Goal: Task Accomplishment & Management: Manage account settings

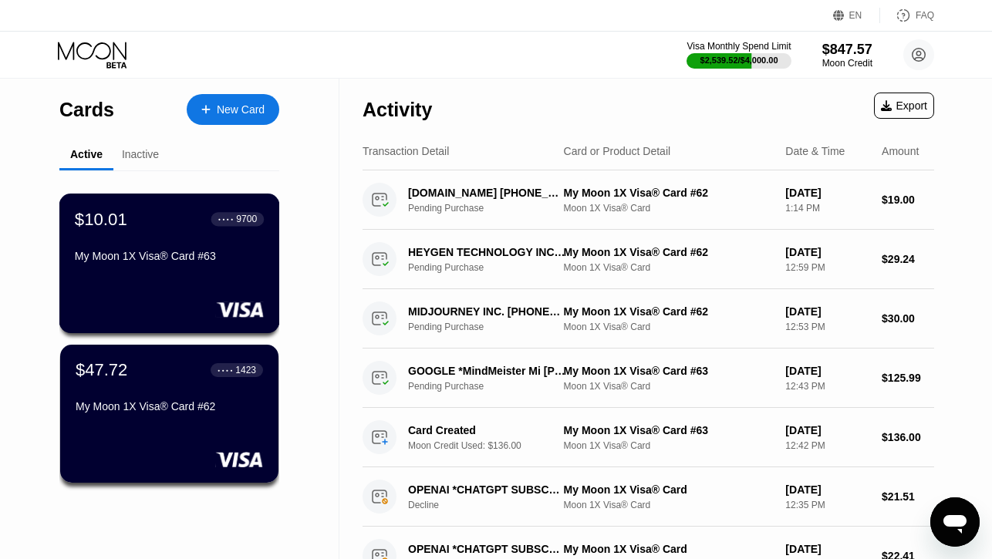
click at [173, 246] on div "$10.01 ● ● ● ● 9700 My Moon 1X Visa® Card #63" at bounding box center [169, 238] width 189 height 59
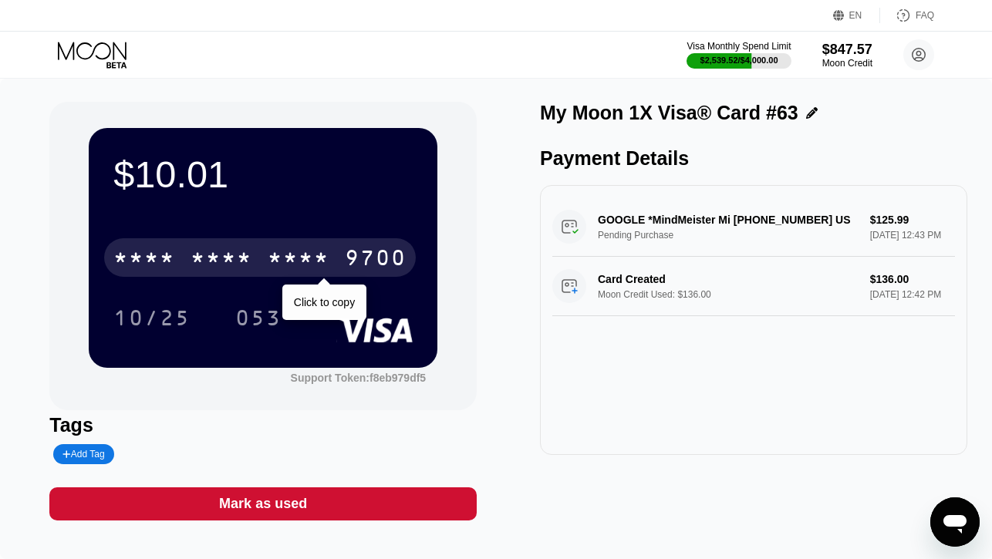
click at [305, 252] on div "* * * *" at bounding box center [299, 260] width 62 height 25
click at [305, 252] on div "2228" at bounding box center [299, 260] width 62 height 25
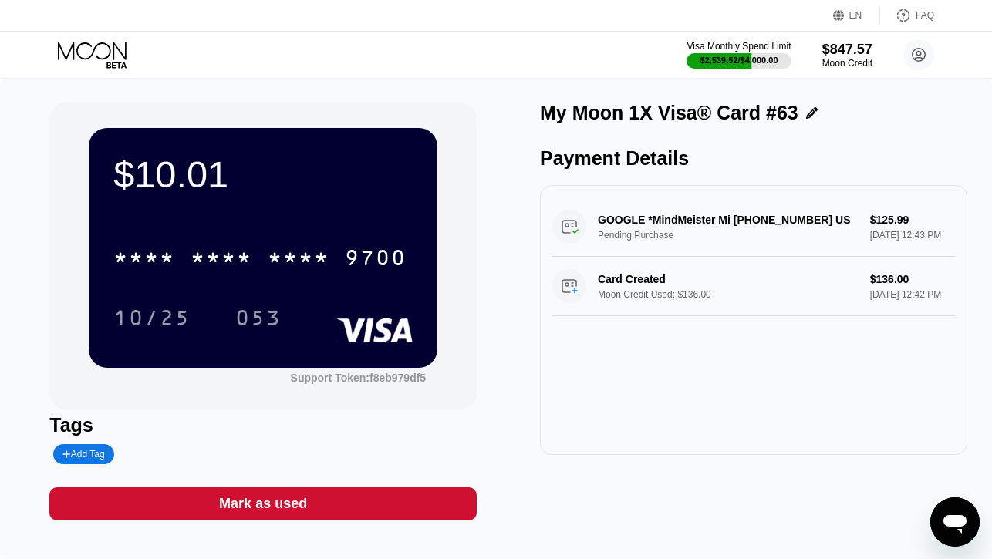
click at [115, 59] on icon at bounding box center [94, 55] width 72 height 27
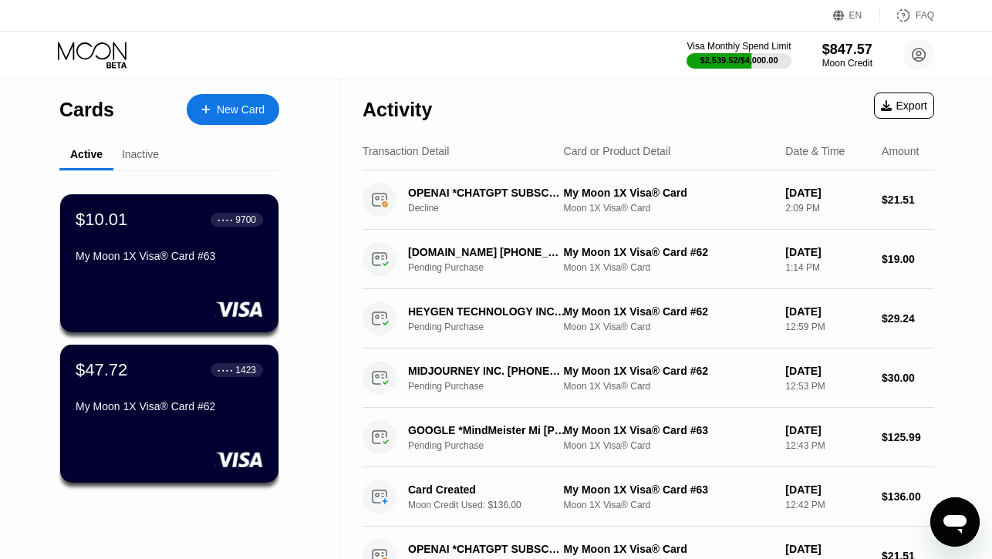
click at [125, 402] on div "My Moon 1X Visa® Card #62" at bounding box center [169, 406] width 189 height 12
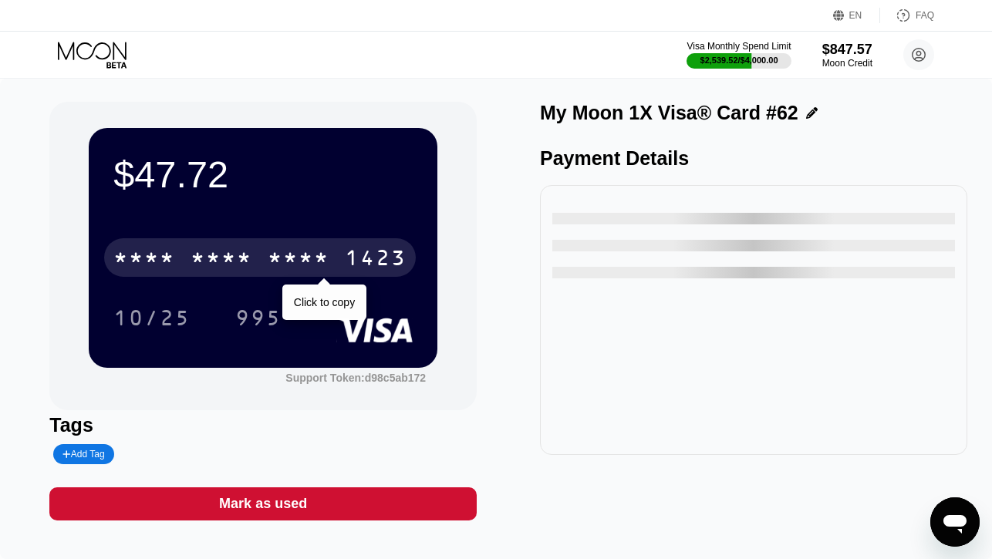
click at [380, 245] on div "* * * * * * * * * * * * 1423" at bounding box center [260, 257] width 312 height 39
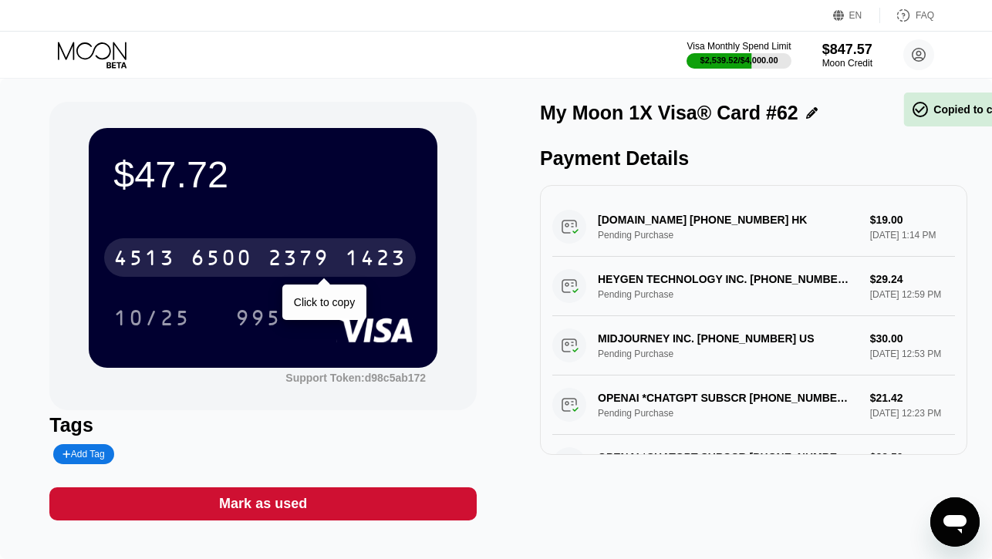
click at [380, 245] on div "[CREDIT_CARD_NUMBER]" at bounding box center [260, 257] width 312 height 39
click at [380, 245] on div "* * * * * * * * * * * * 1423" at bounding box center [260, 257] width 312 height 39
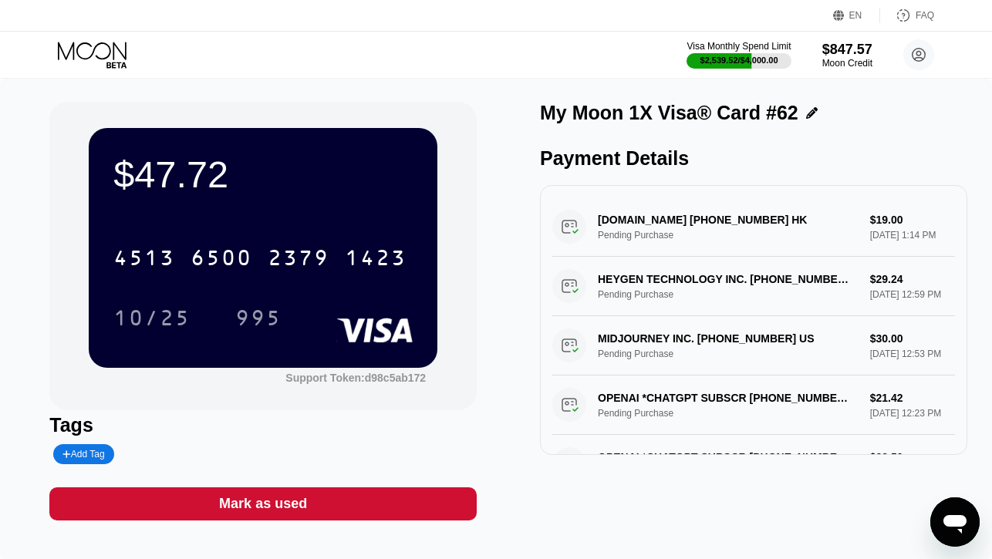
click at [102, 45] on icon at bounding box center [94, 55] width 72 height 27
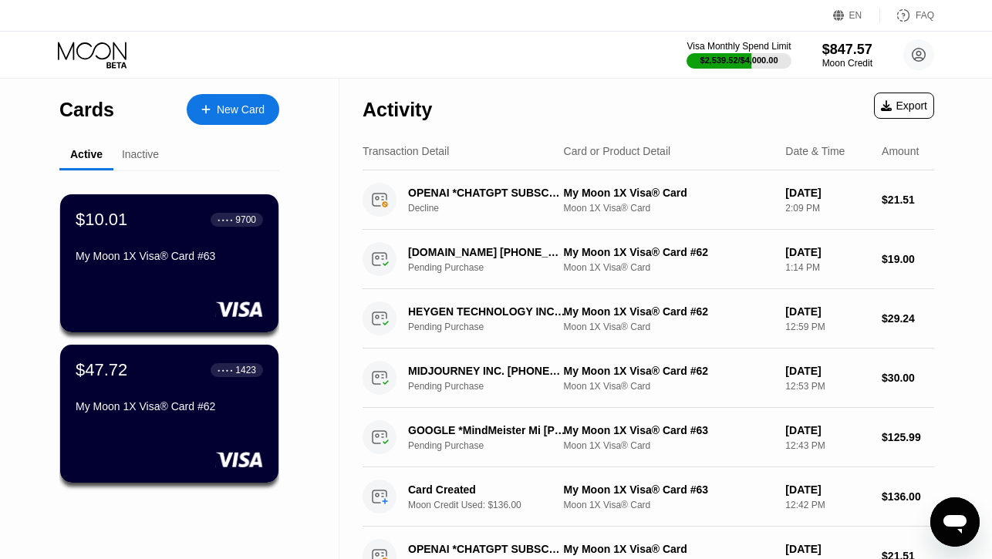
click at [234, 108] on div "New Card" at bounding box center [241, 109] width 48 height 13
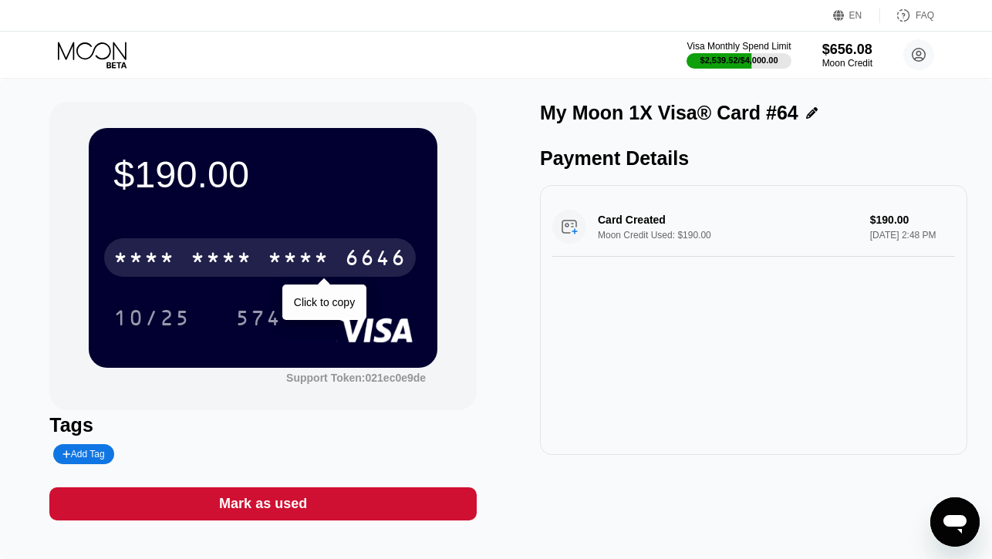
click at [316, 260] on div "* * * *" at bounding box center [299, 260] width 62 height 25
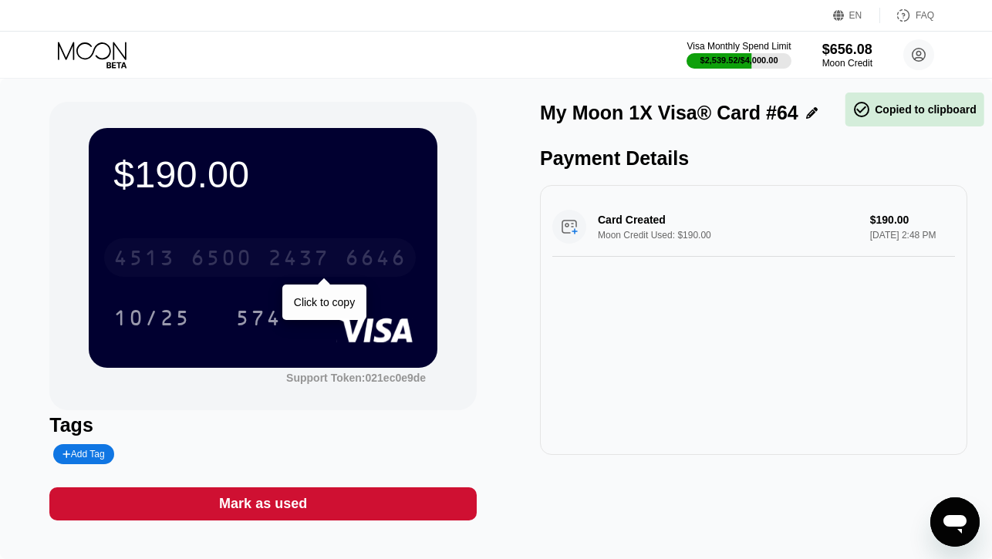
click at [316, 260] on div "2437" at bounding box center [299, 260] width 62 height 25
click at [316, 260] on div "* * * *" at bounding box center [299, 260] width 62 height 25
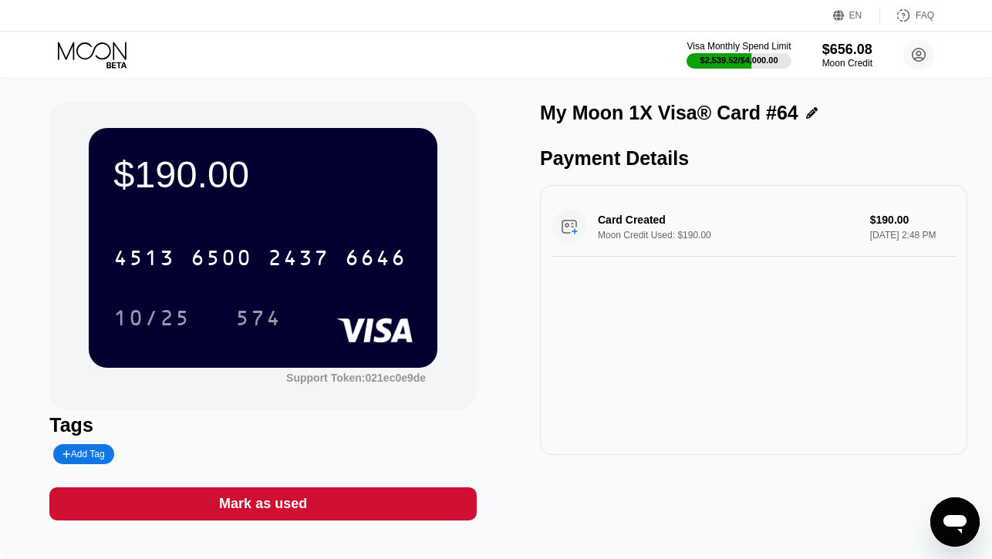
click at [102, 56] on icon at bounding box center [94, 55] width 72 height 27
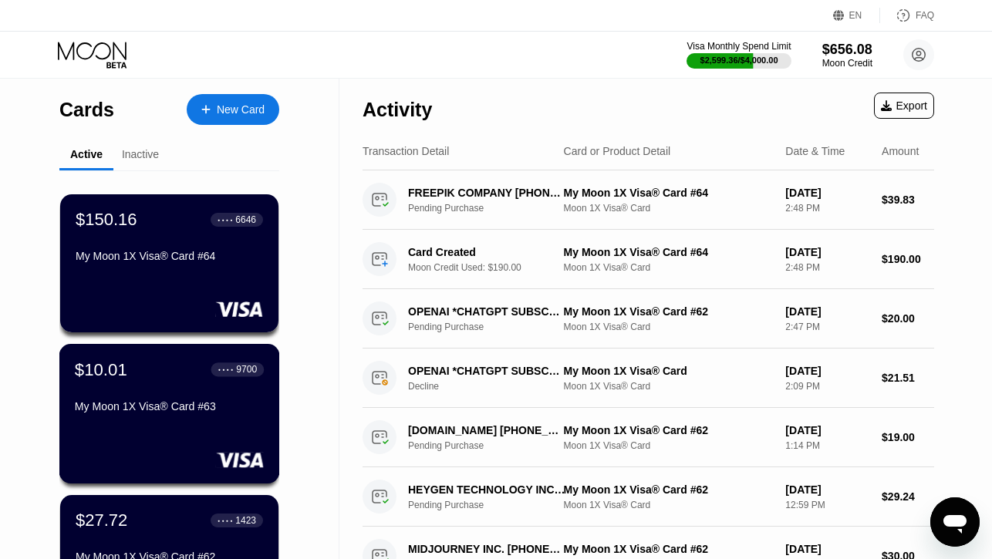
click at [120, 410] on div "My Moon 1X Visa® Card #63" at bounding box center [169, 406] width 189 height 12
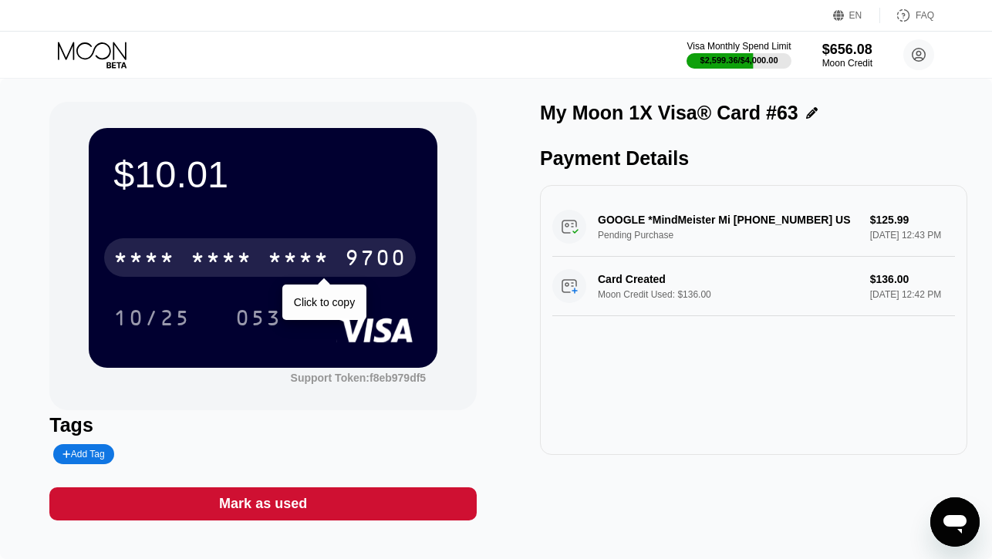
click at [309, 259] on div "* * * *" at bounding box center [299, 260] width 62 height 25
click at [309, 259] on div "2228" at bounding box center [299, 260] width 62 height 25
click at [309, 259] on div "* * * *" at bounding box center [299, 260] width 62 height 25
click at [208, 248] on div "6500" at bounding box center [222, 260] width 62 height 25
click at [194, 256] on div "* * * *" at bounding box center [222, 260] width 62 height 25
